Goal: Task Accomplishment & Management: Use online tool/utility

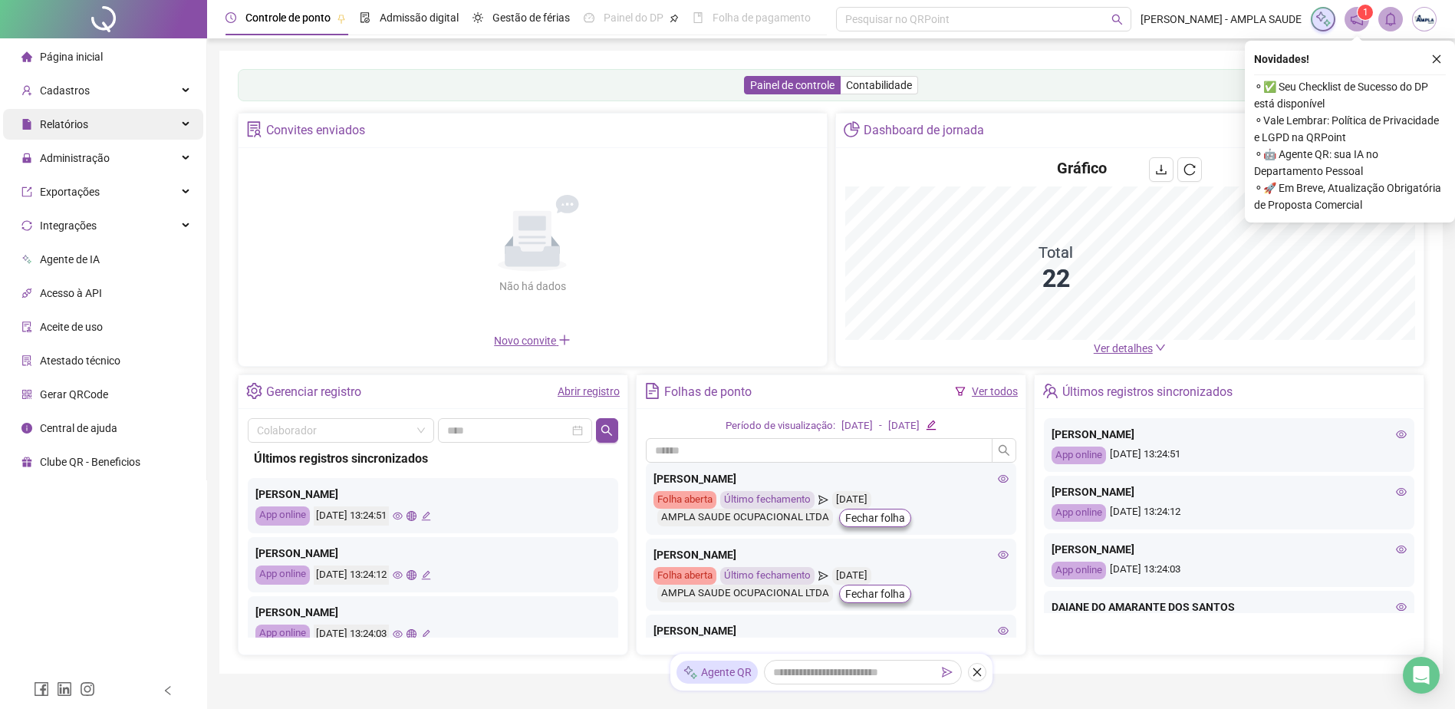
click at [190, 120] on div "Relatórios" at bounding box center [103, 124] width 200 height 31
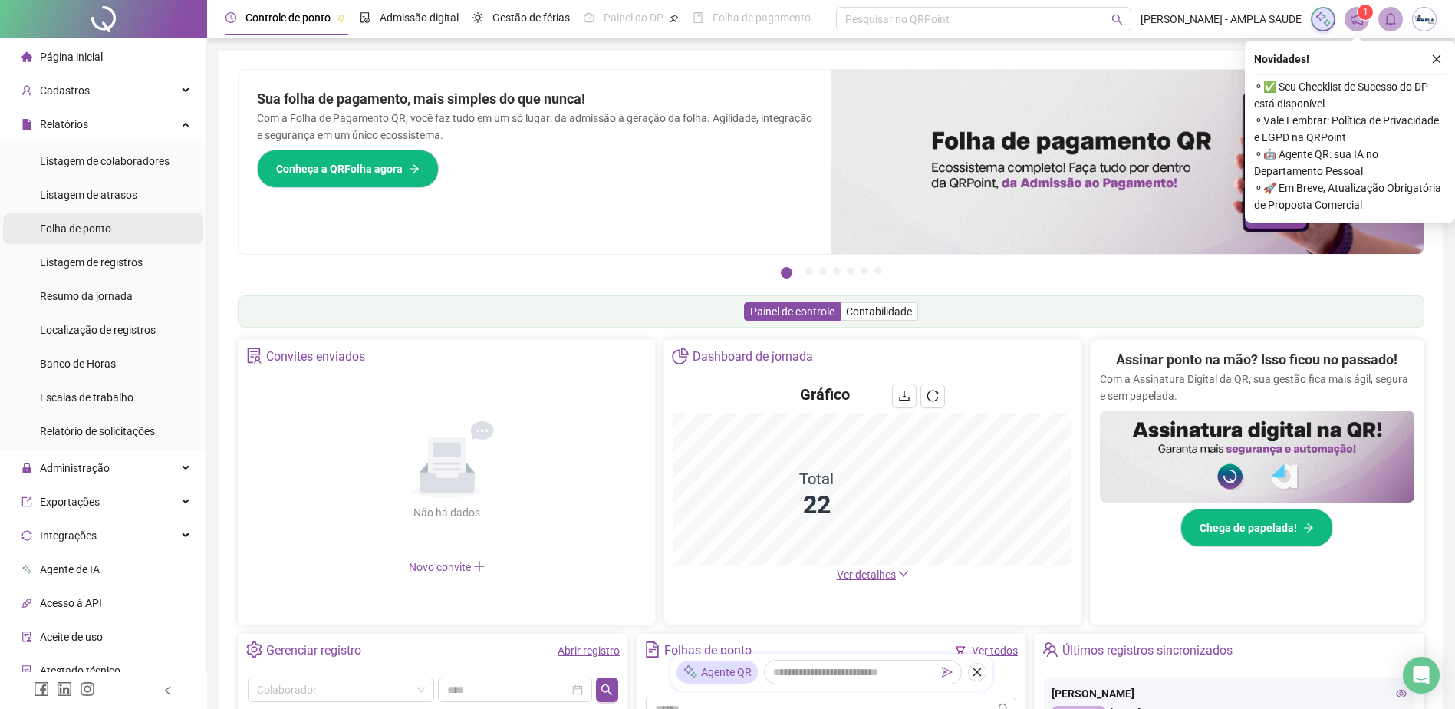
click at [129, 230] on li "Folha de ponto" at bounding box center [103, 228] width 200 height 31
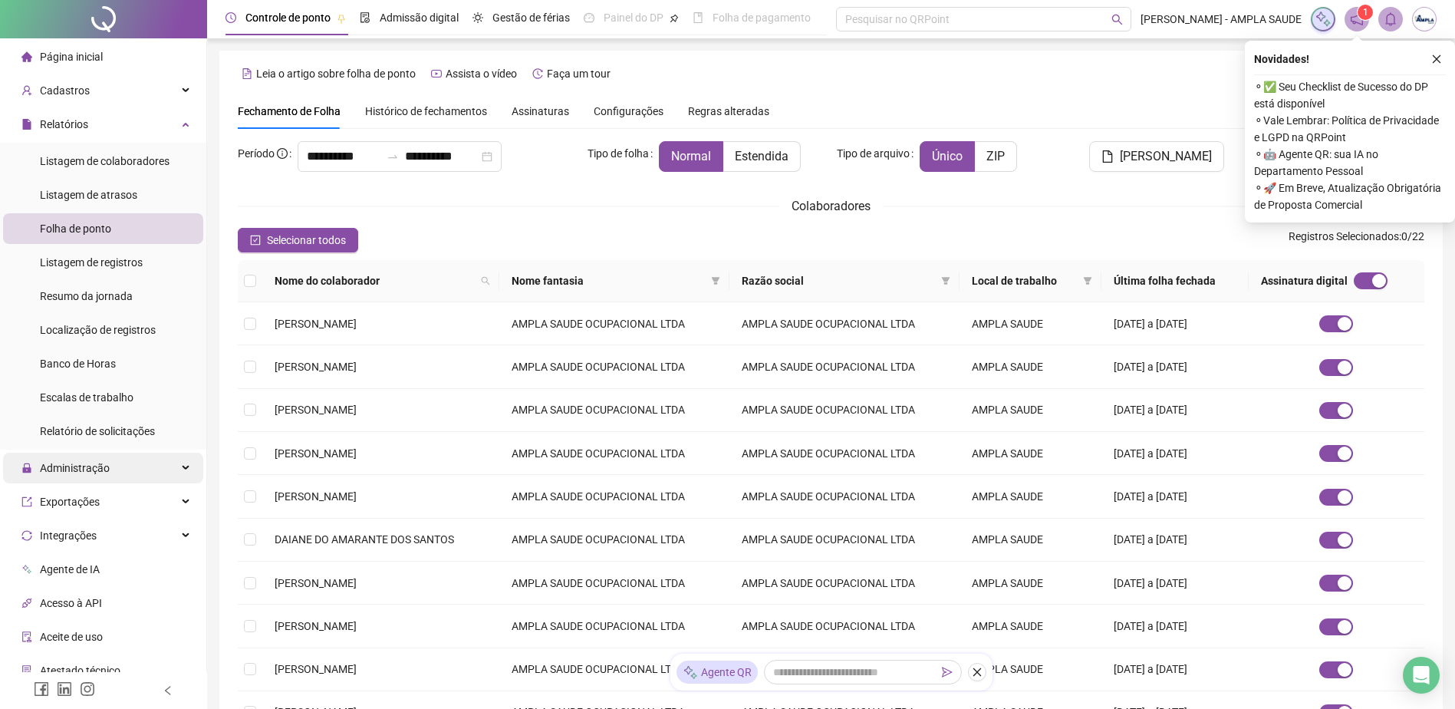
click at [95, 480] on span "Administração" at bounding box center [65, 468] width 88 height 31
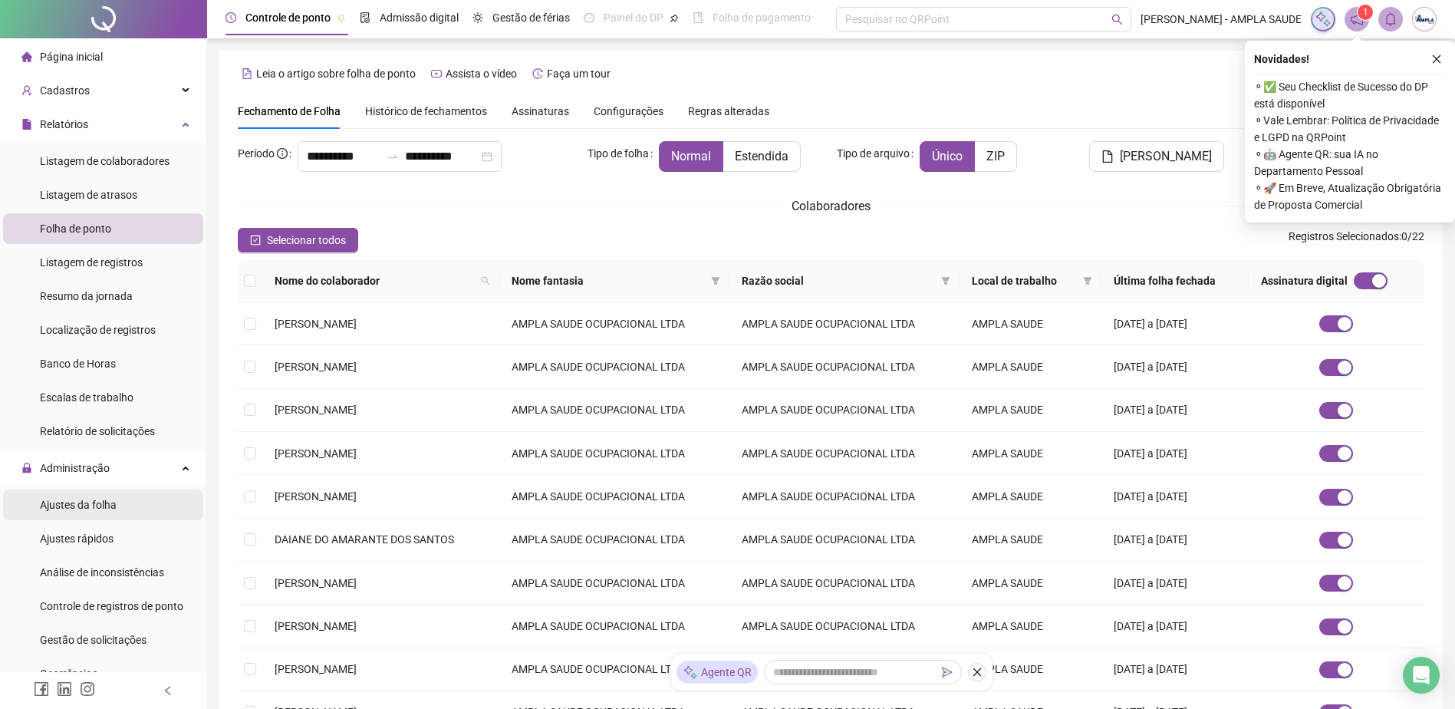
click at [95, 500] on span "Ajustes da folha" at bounding box center [78, 505] width 77 height 12
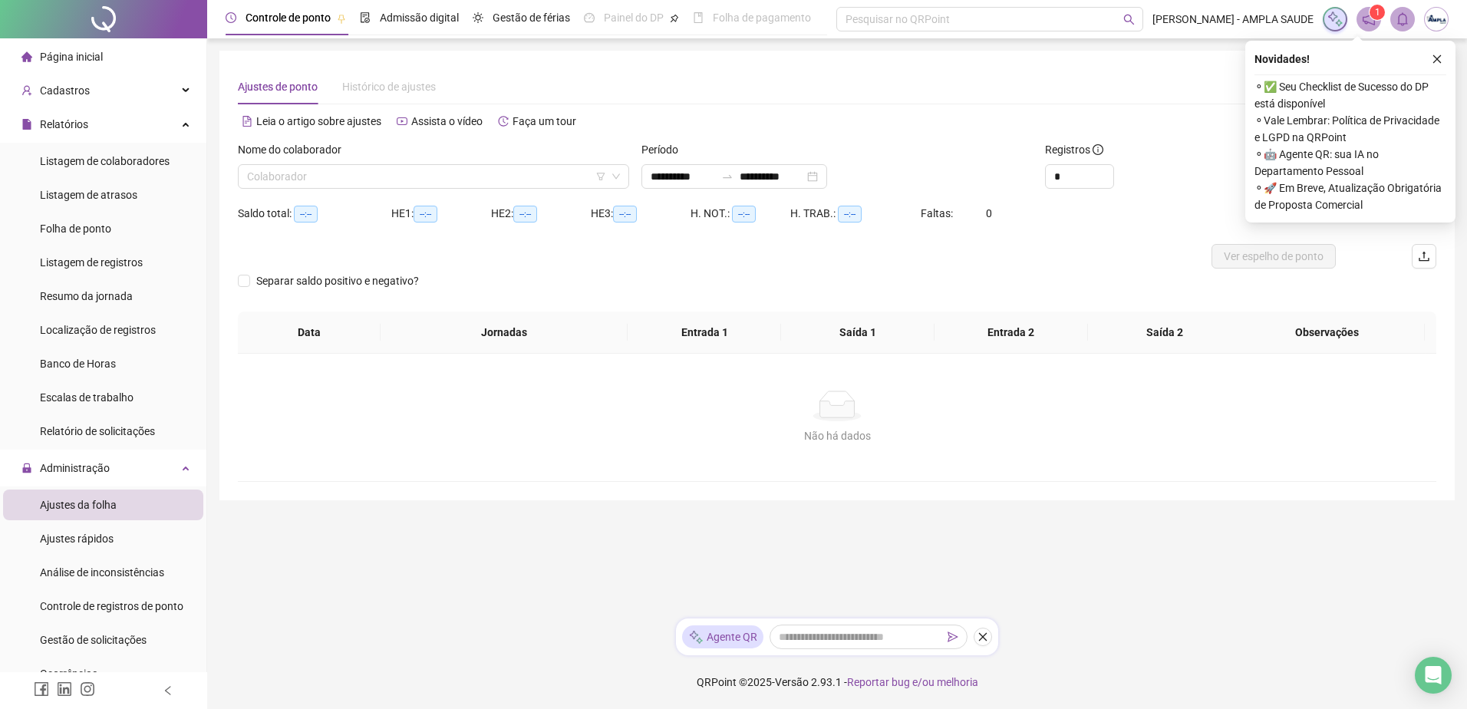
type input "**********"
click at [444, 173] on input "search" at bounding box center [426, 176] width 359 height 23
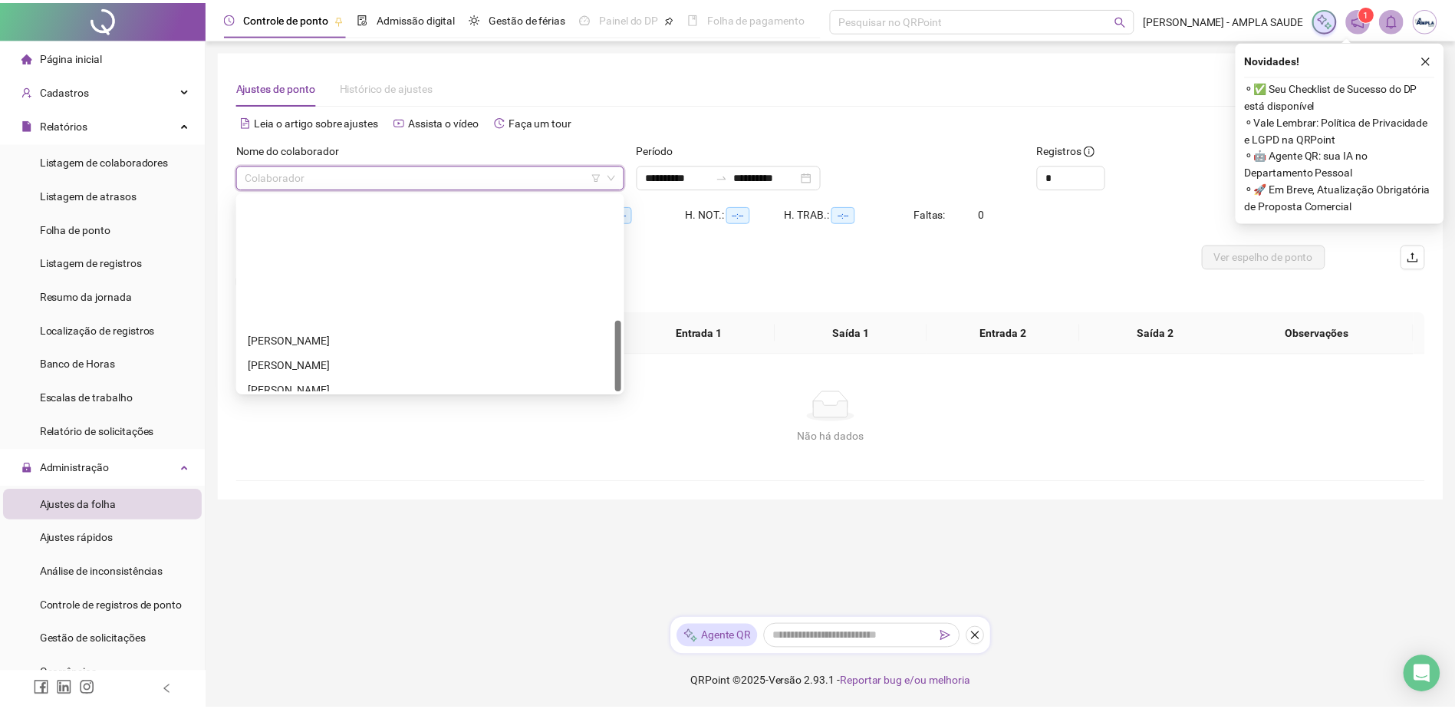
scroll to position [344, 0]
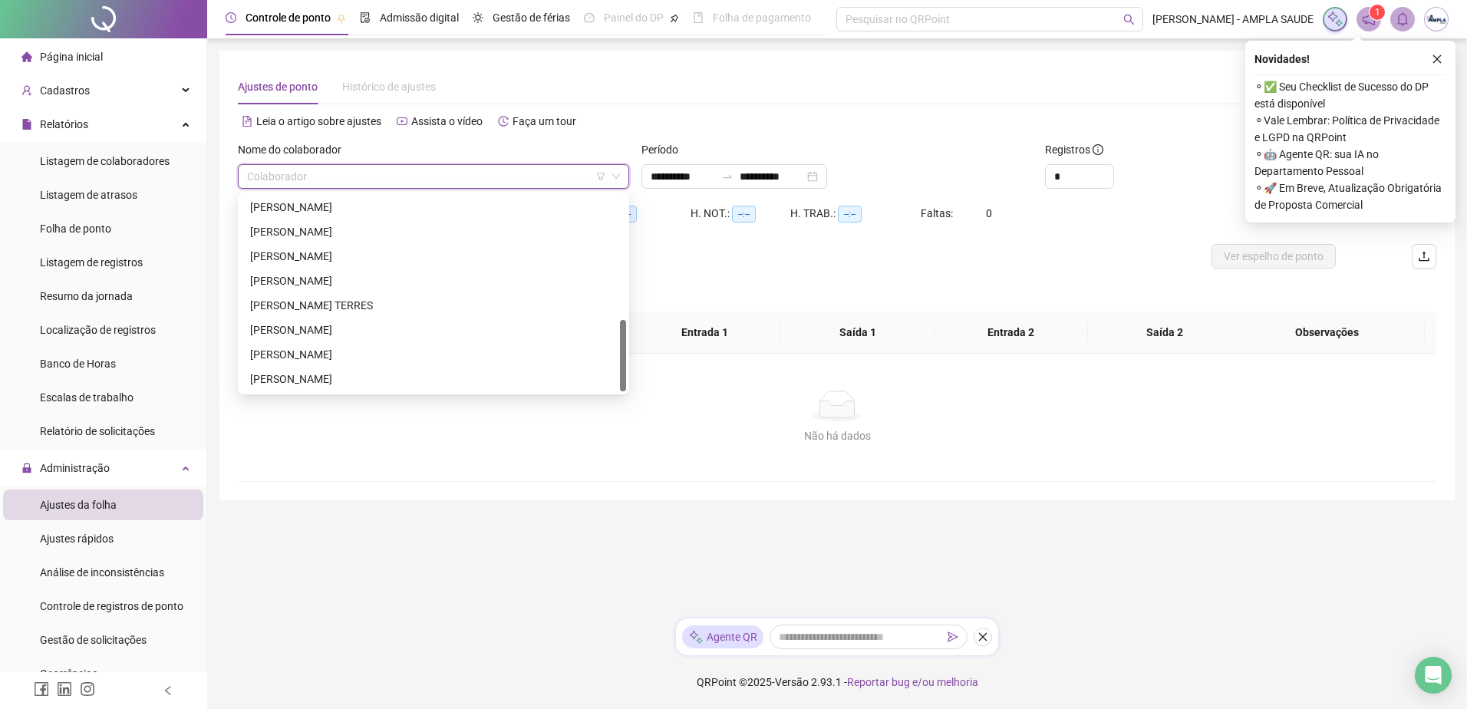
drag, startPoint x: 623, startPoint y: 231, endPoint x: 494, endPoint y: 350, distance: 175.4
click at [622, 425] on body "**********" at bounding box center [733, 354] width 1467 height 709
click at [445, 356] on div "[PERSON_NAME]" at bounding box center [433, 354] width 367 height 17
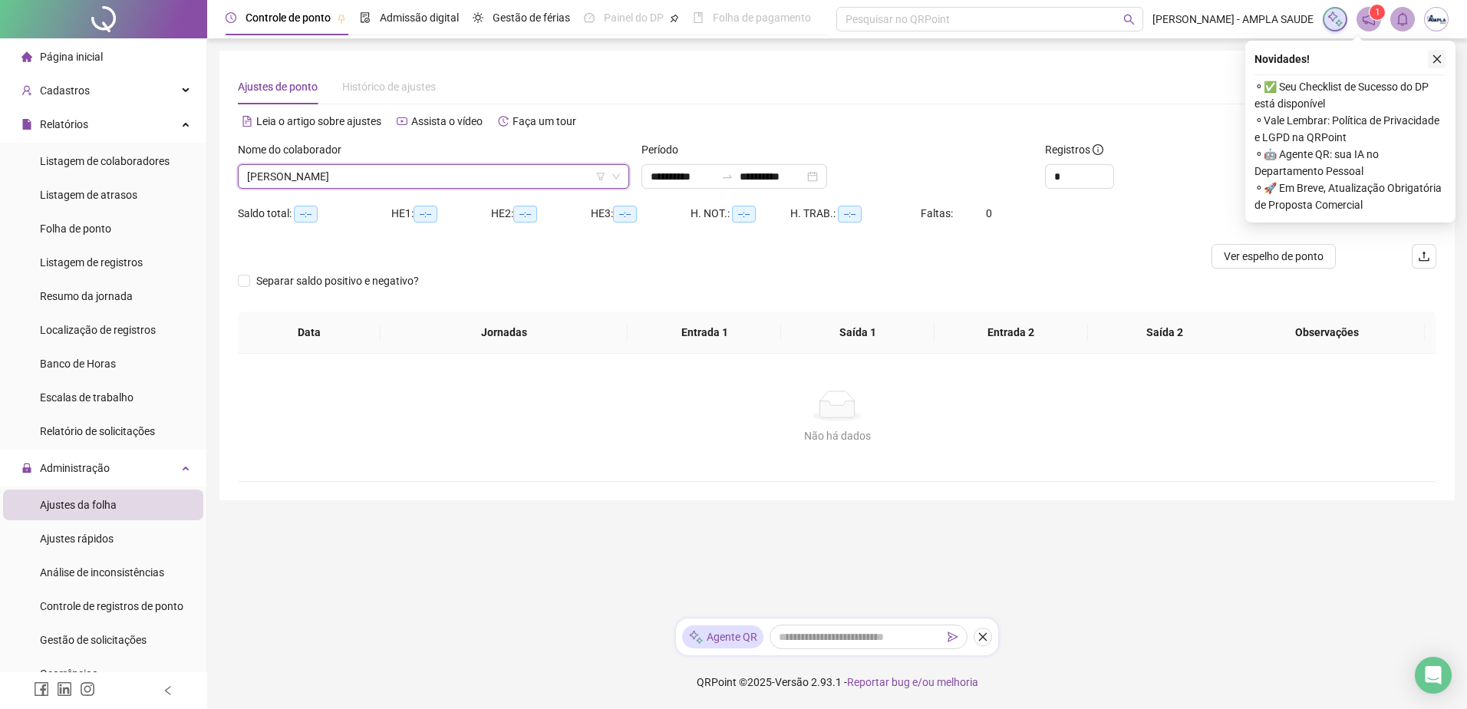
click at [1436, 56] on icon "close" at bounding box center [1437, 59] width 11 height 11
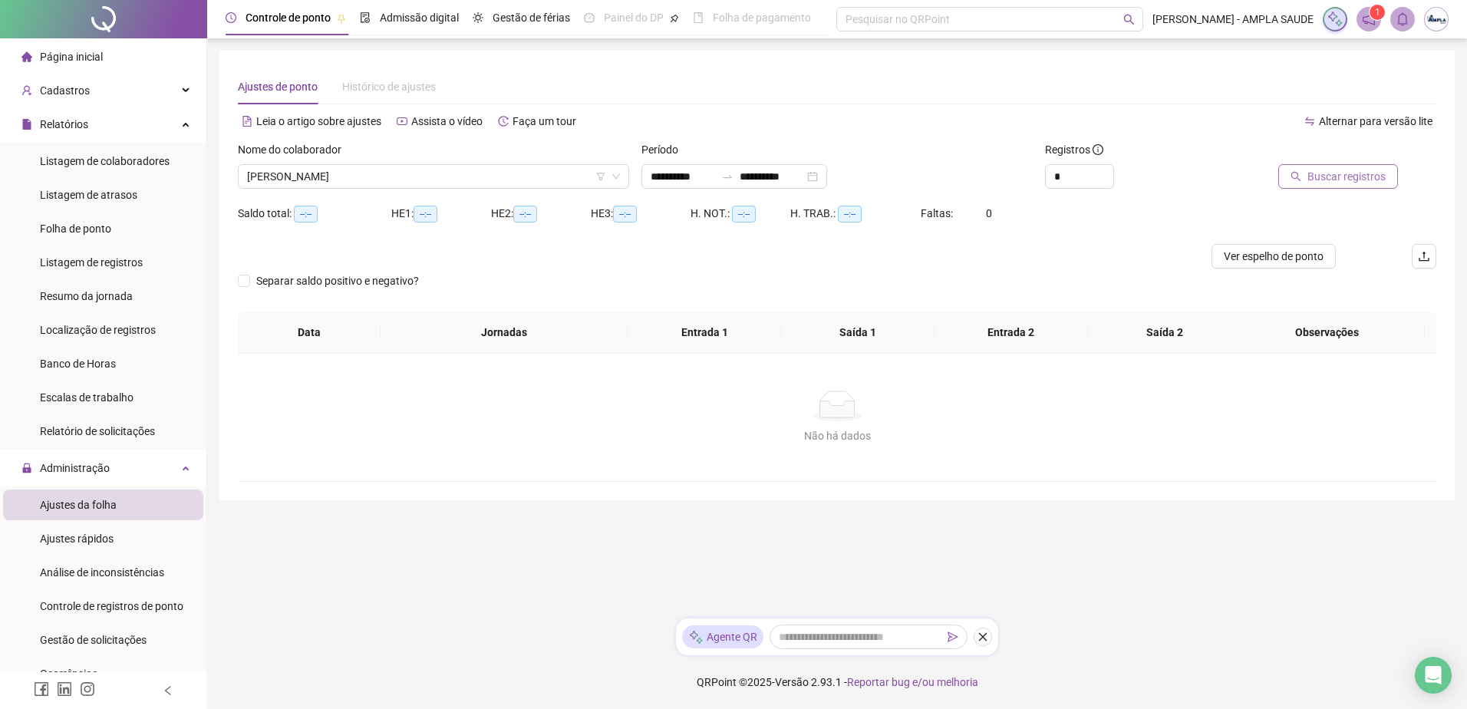
click at [1366, 178] on span "Buscar registros" at bounding box center [1346, 176] width 78 height 17
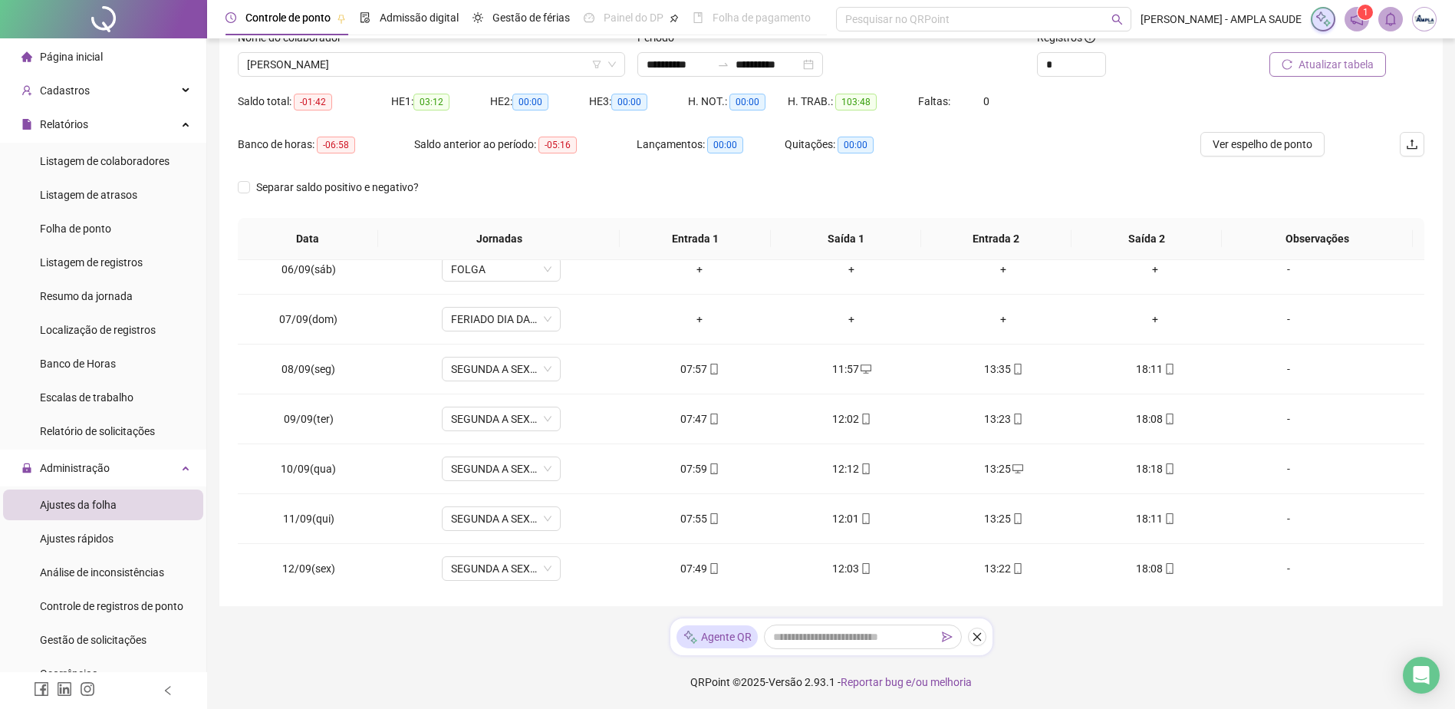
scroll to position [470, 0]
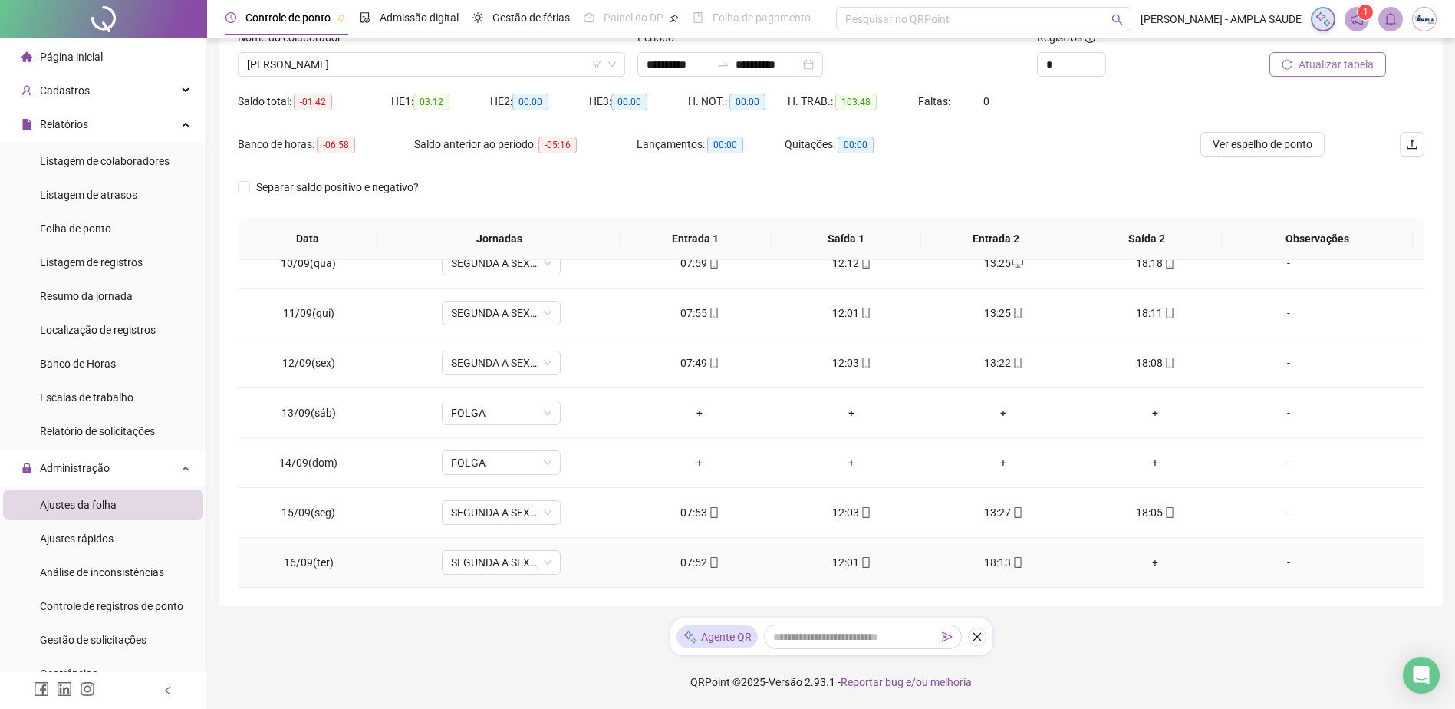
click at [1150, 564] on div "+" at bounding box center [1155, 562] width 127 height 17
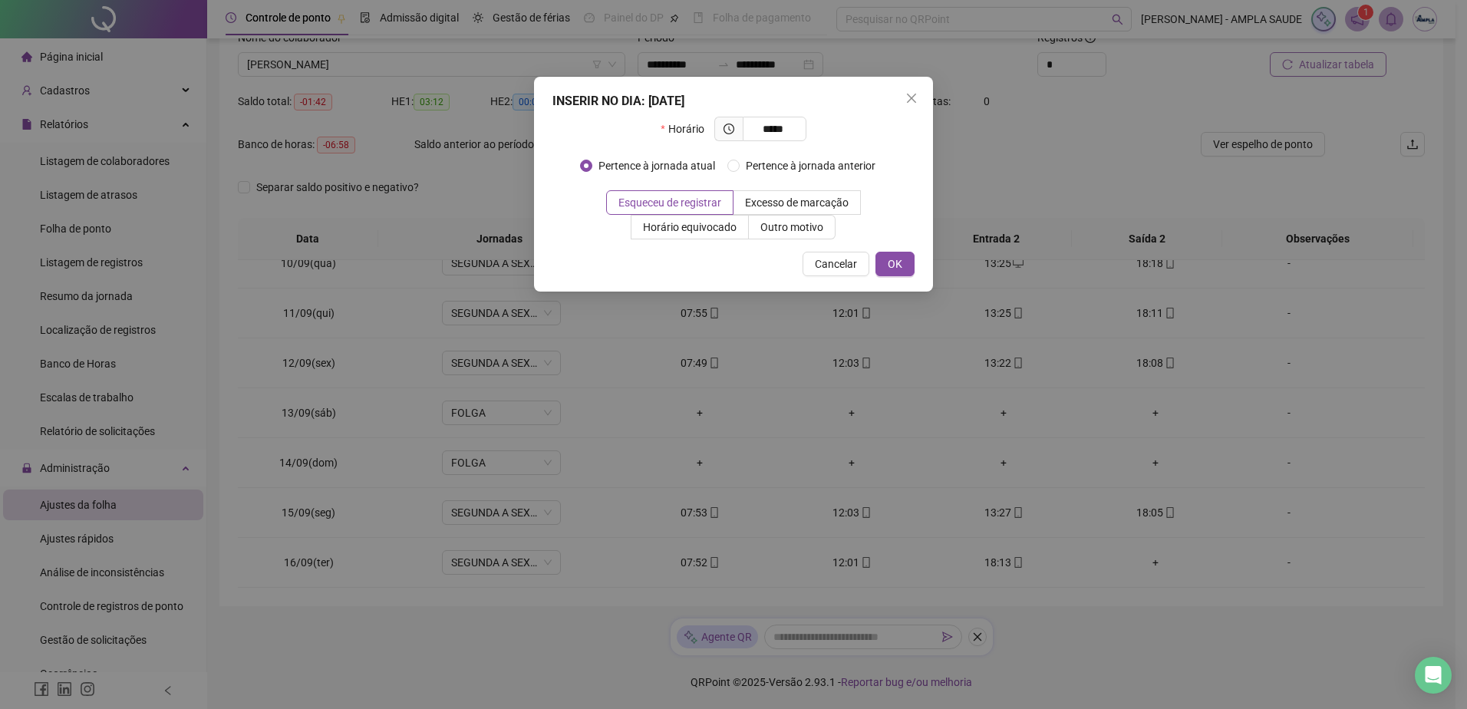
type input "*****"
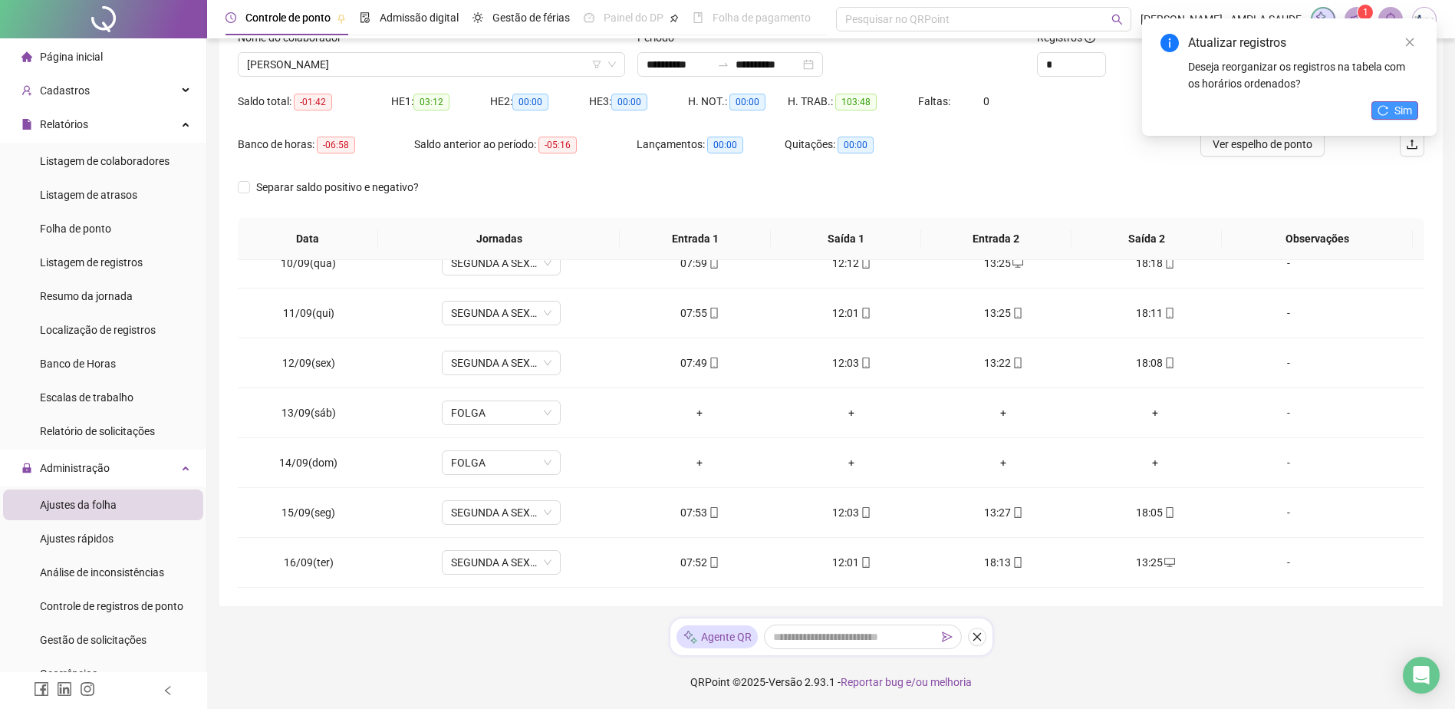
click at [1381, 102] on button "Sim" at bounding box center [1395, 110] width 47 height 18
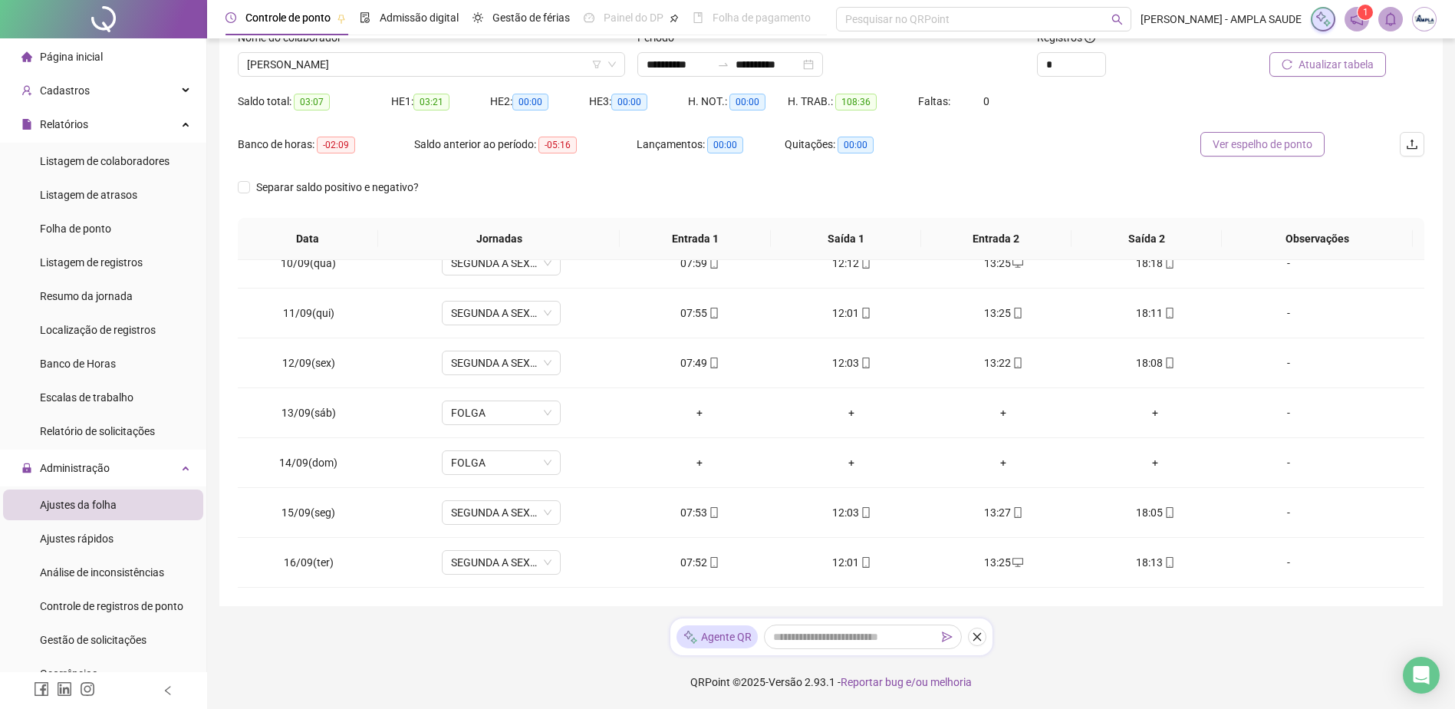
click at [1255, 146] on span "Ver espelho de ponto" at bounding box center [1263, 144] width 100 height 17
